Goal: Book appointment/travel/reservation

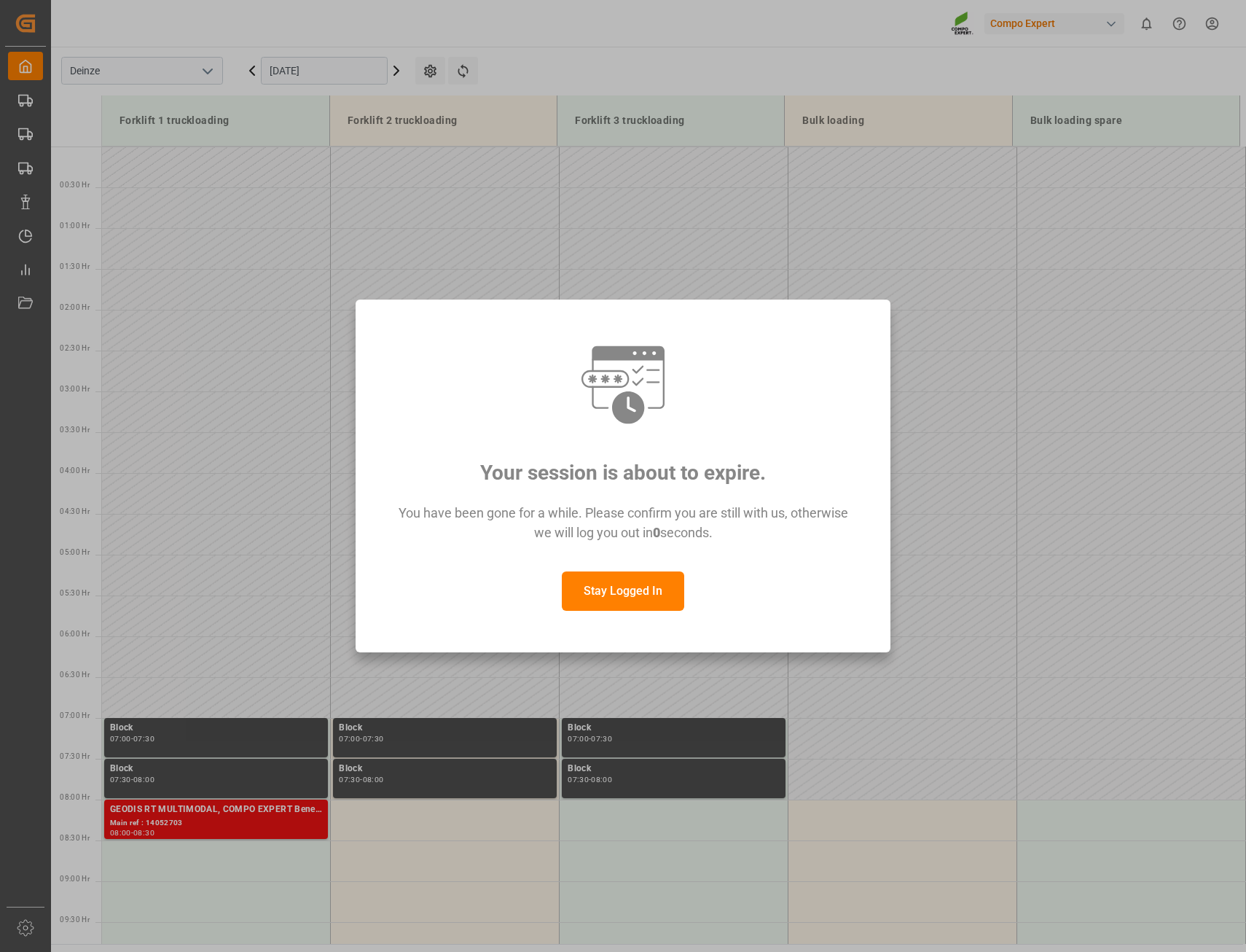
scroll to position [524, 0]
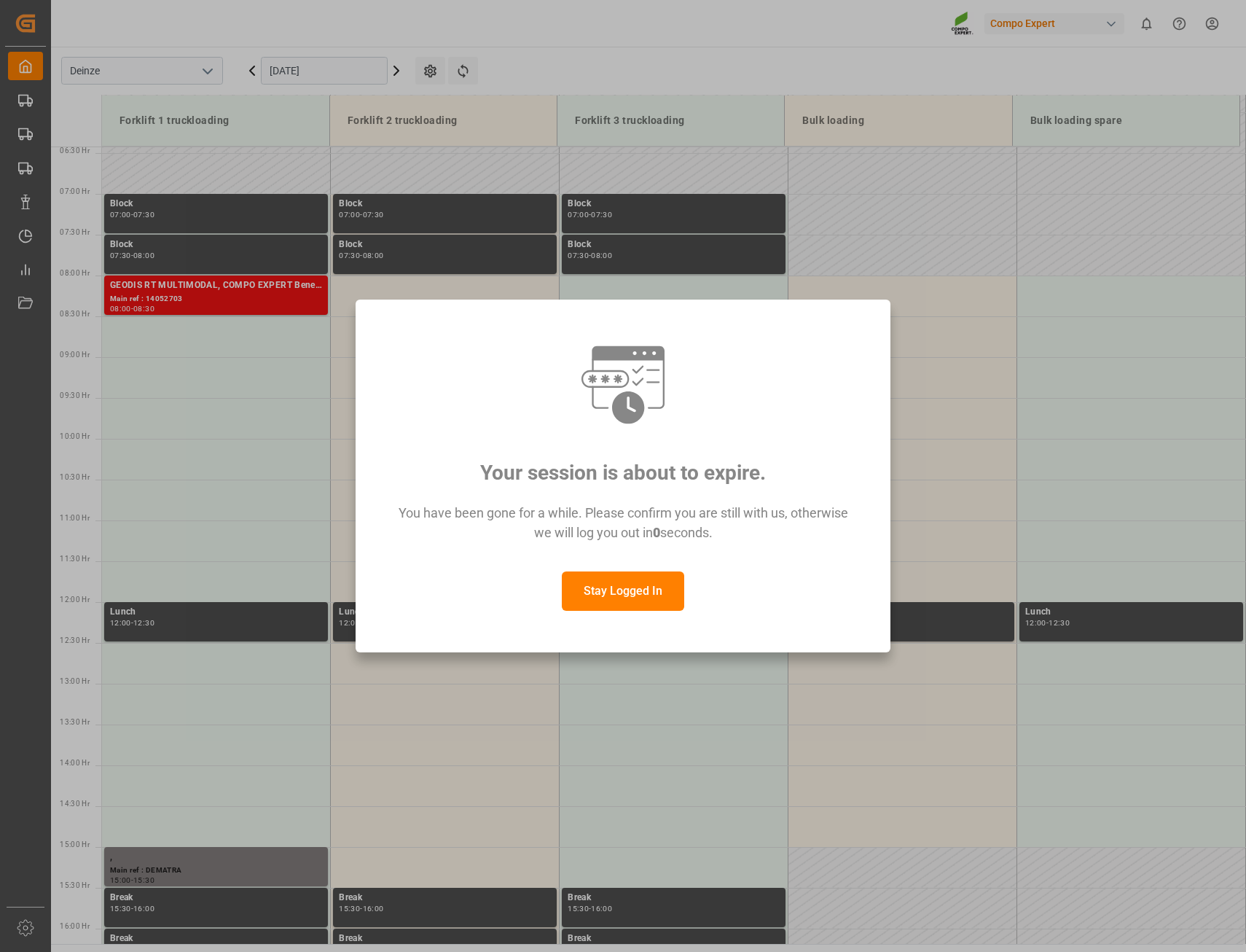
click at [621, 598] on button "Stay Logged In" at bounding box center [623, 591] width 122 height 39
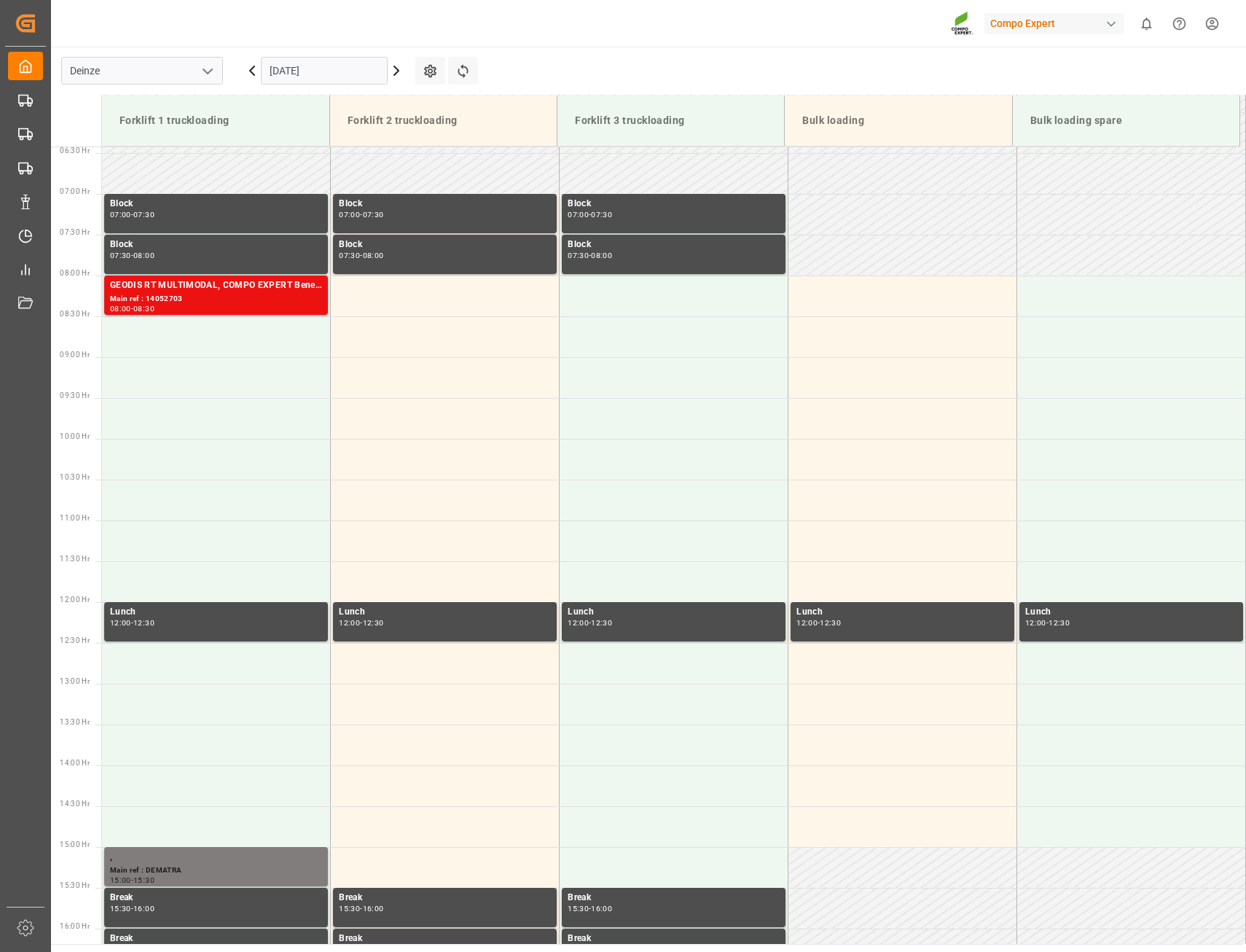
click at [308, 74] on input "[DATE]" at bounding box center [324, 70] width 127 height 27
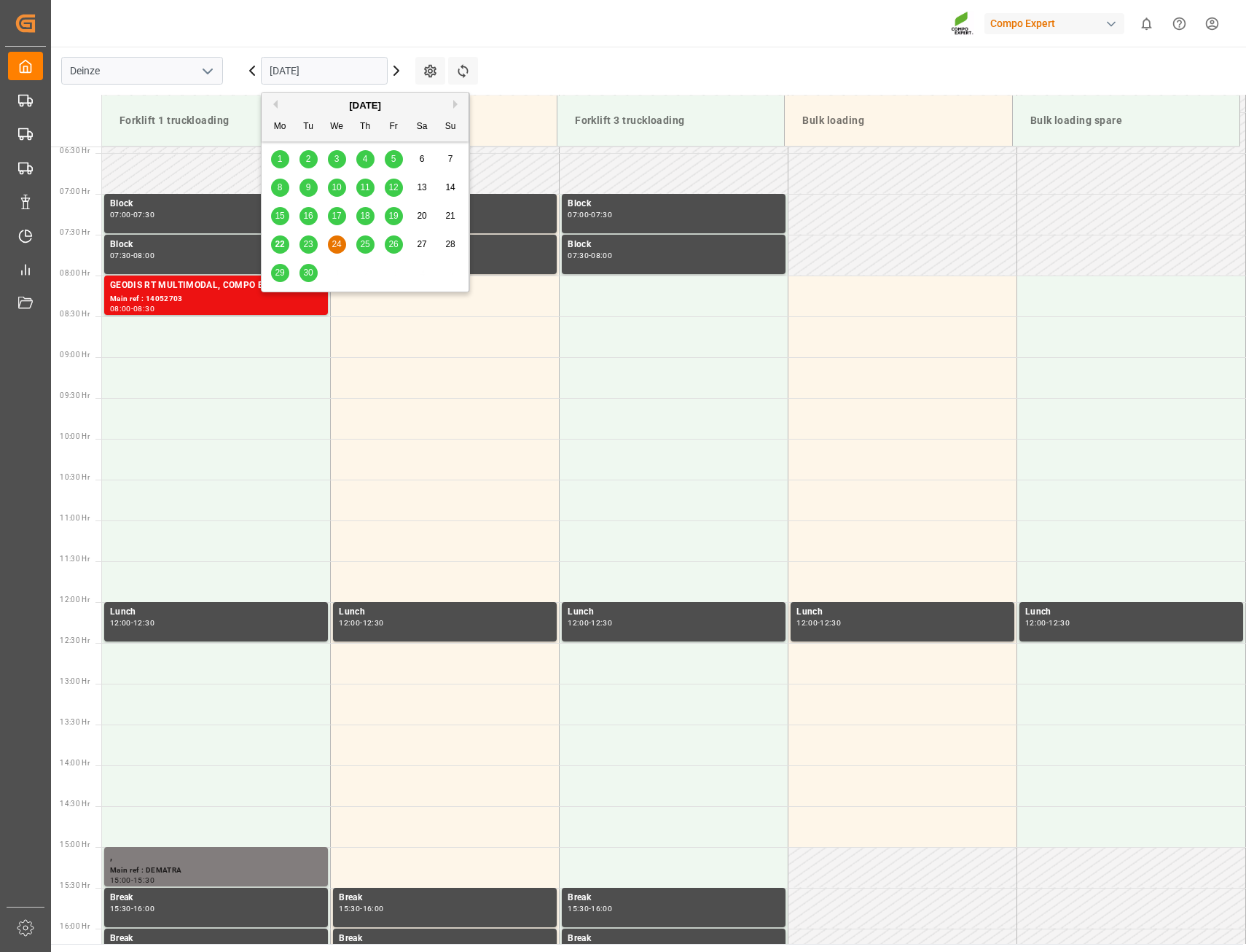
click at [310, 245] on span "23" at bounding box center [308, 243] width 9 height 10
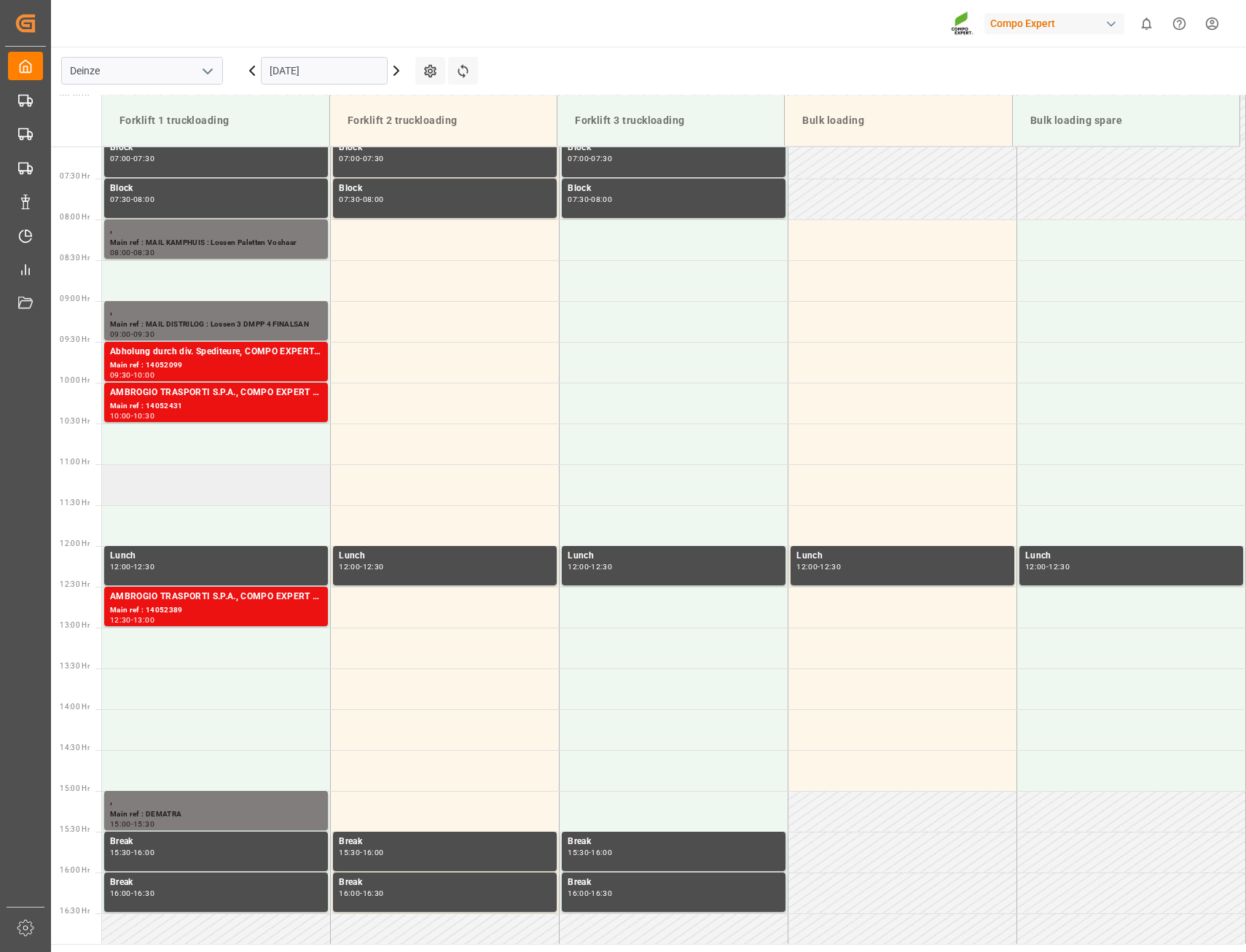
scroll to position [605, 0]
